Goal: Task Accomplishment & Management: Manage account settings

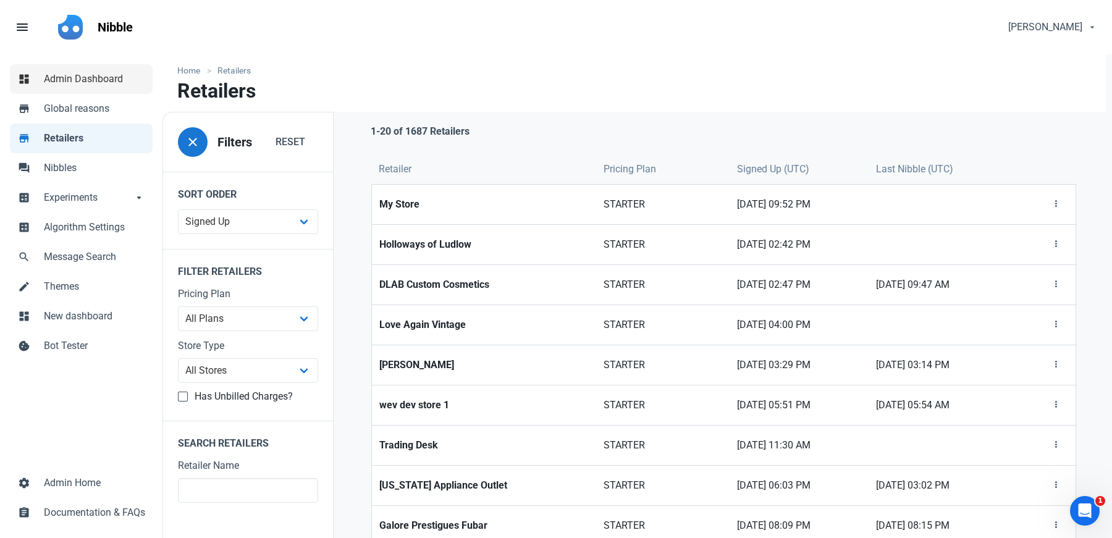
click at [54, 72] on span "Admin Dashboard" at bounding box center [94, 79] width 101 height 15
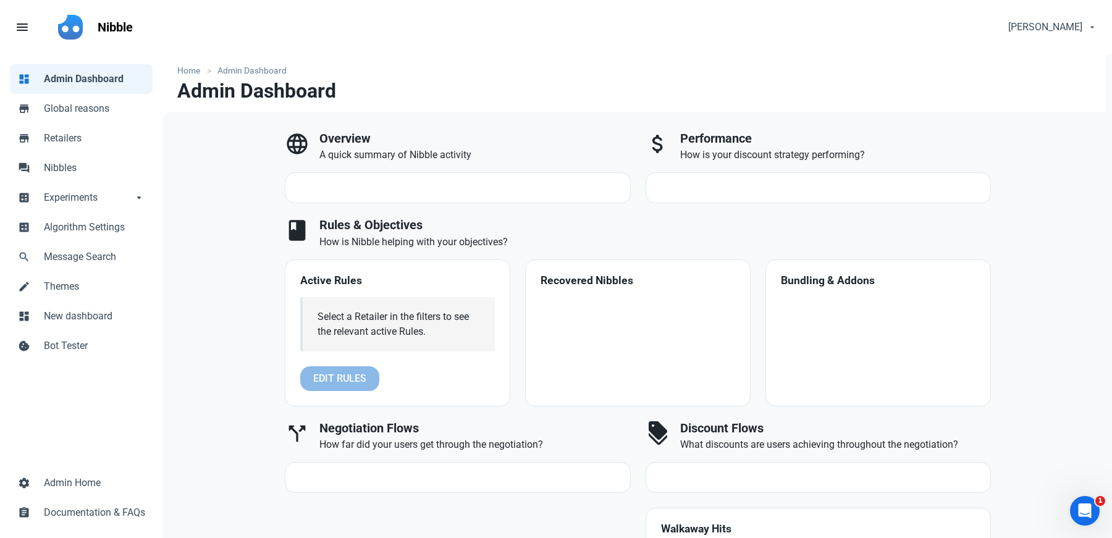
select select "7d"
select select "3"
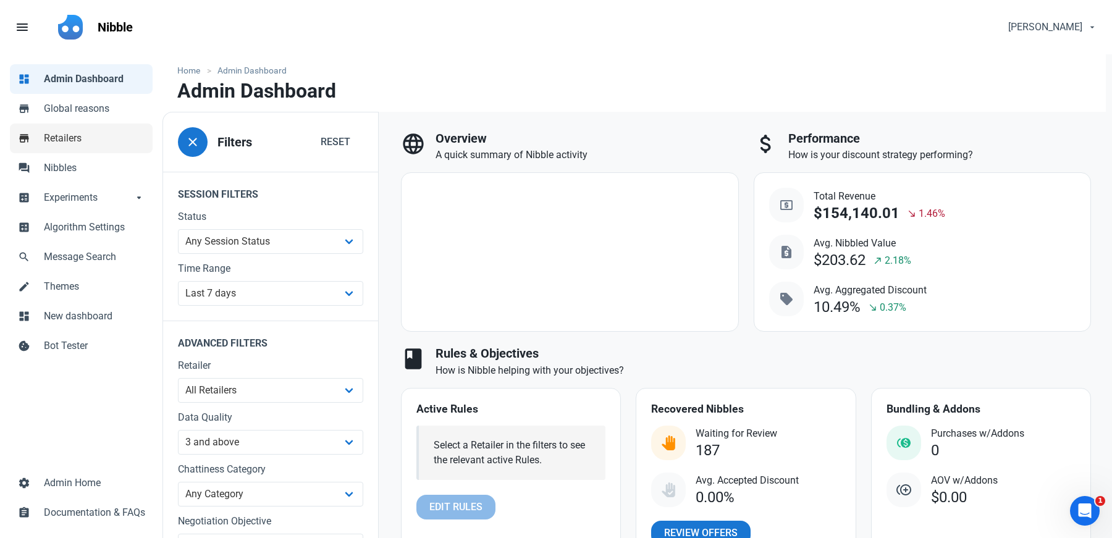
click at [61, 143] on span "Retailers" at bounding box center [94, 138] width 101 height 15
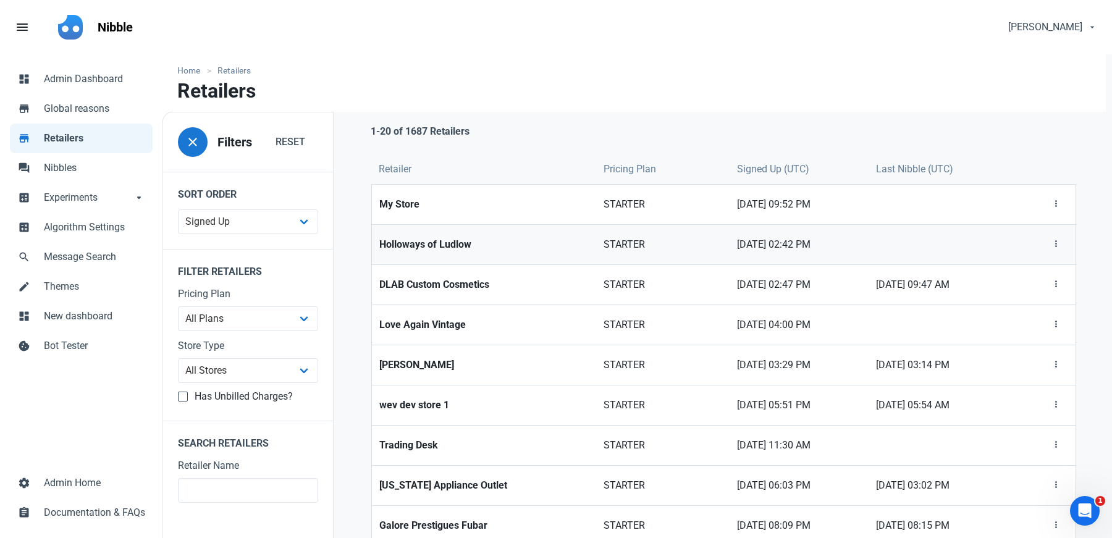
click at [465, 247] on strong "Holloways of Ludlow" at bounding box center [483, 244] width 209 height 15
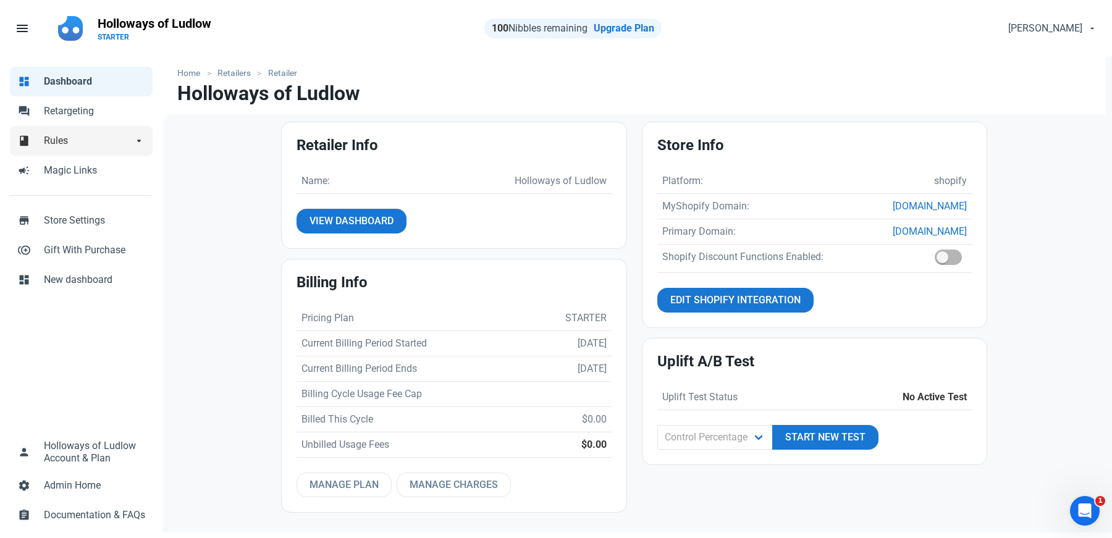
click at [63, 133] on span "Rules" at bounding box center [88, 140] width 89 height 15
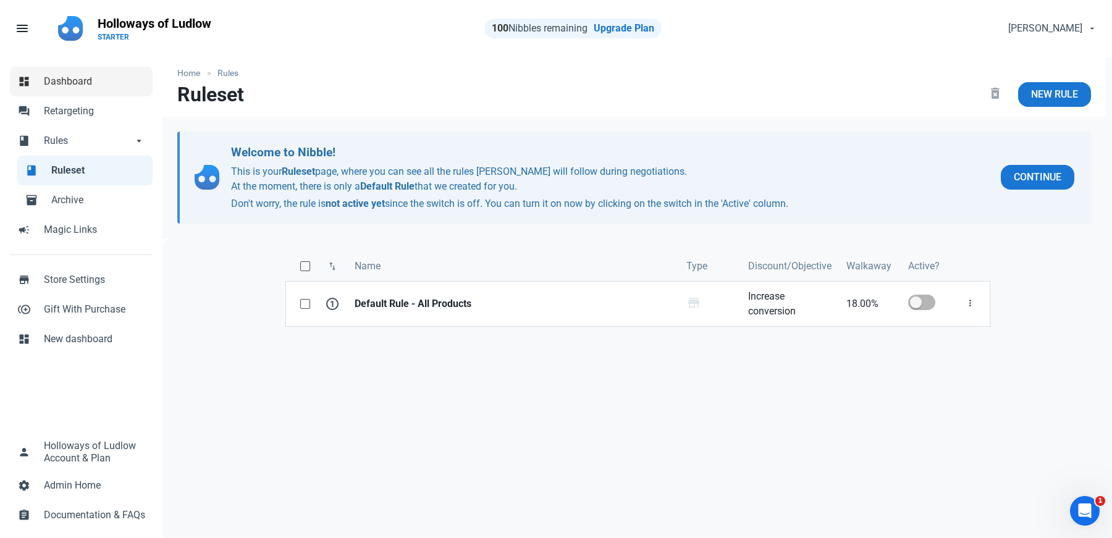
click at [61, 77] on span "Dashboard" at bounding box center [94, 81] width 101 height 15
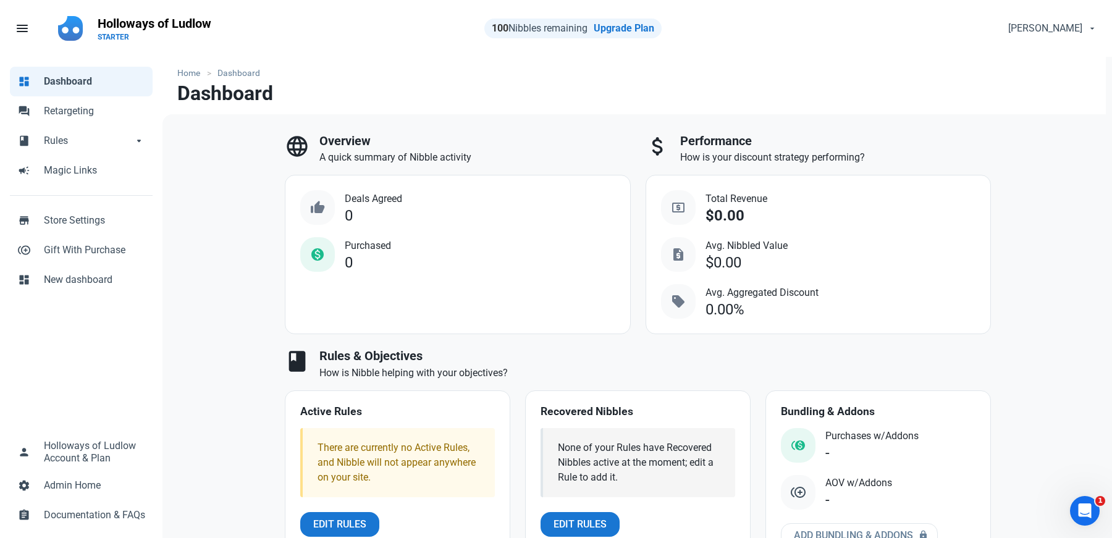
select select "7d"
